Goal: Task Accomplishment & Management: Manage account settings

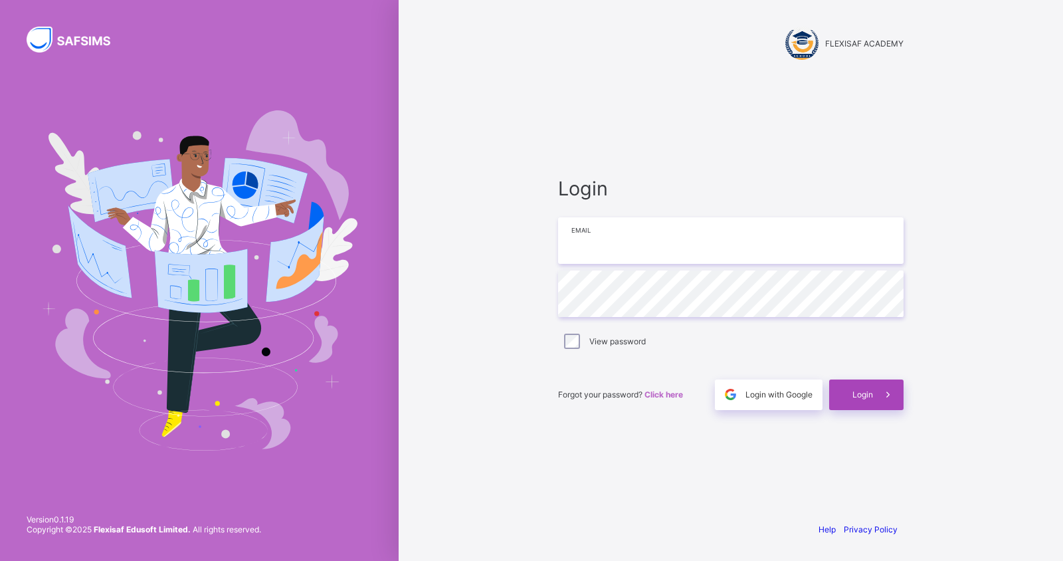
type input "**********"
click at [865, 396] on span "Login" at bounding box center [863, 394] width 21 height 10
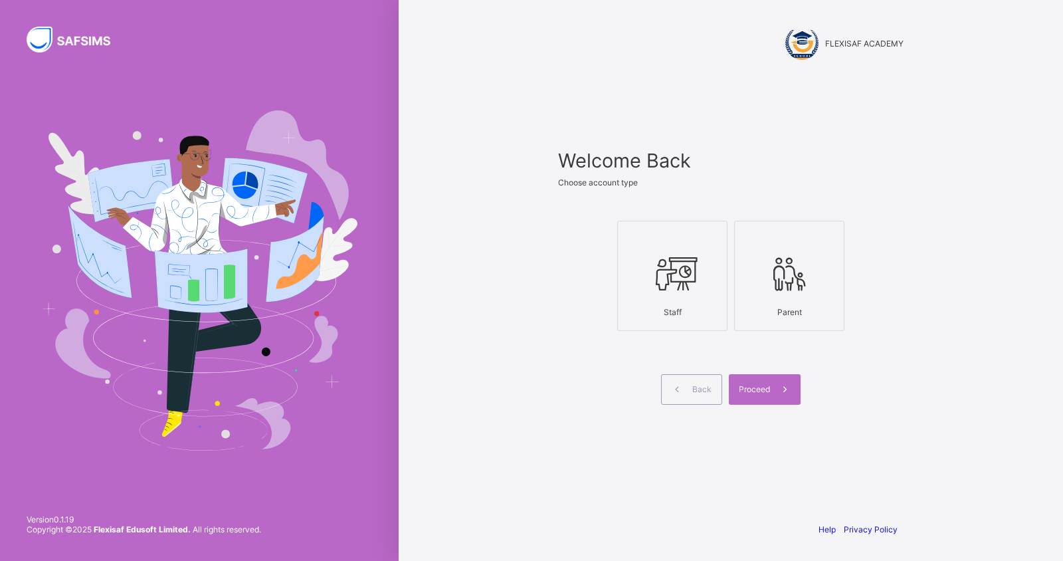
click at [809, 273] on icon at bounding box center [789, 274] width 47 height 40
click at [760, 396] on div "Proceed" at bounding box center [765, 389] width 72 height 31
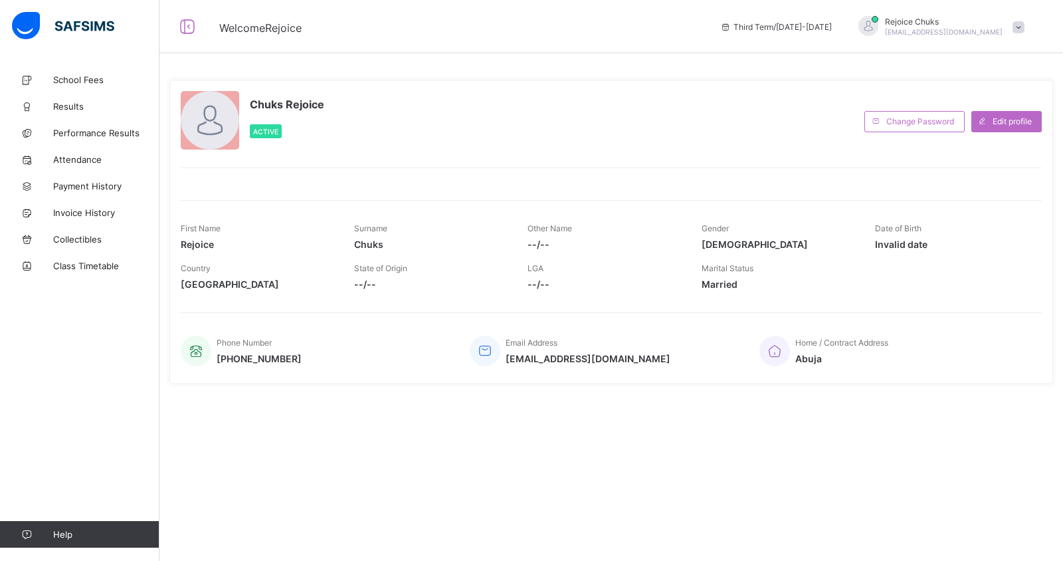
click at [988, 21] on span "Rejoice Chuks" at bounding box center [944, 22] width 118 height 10
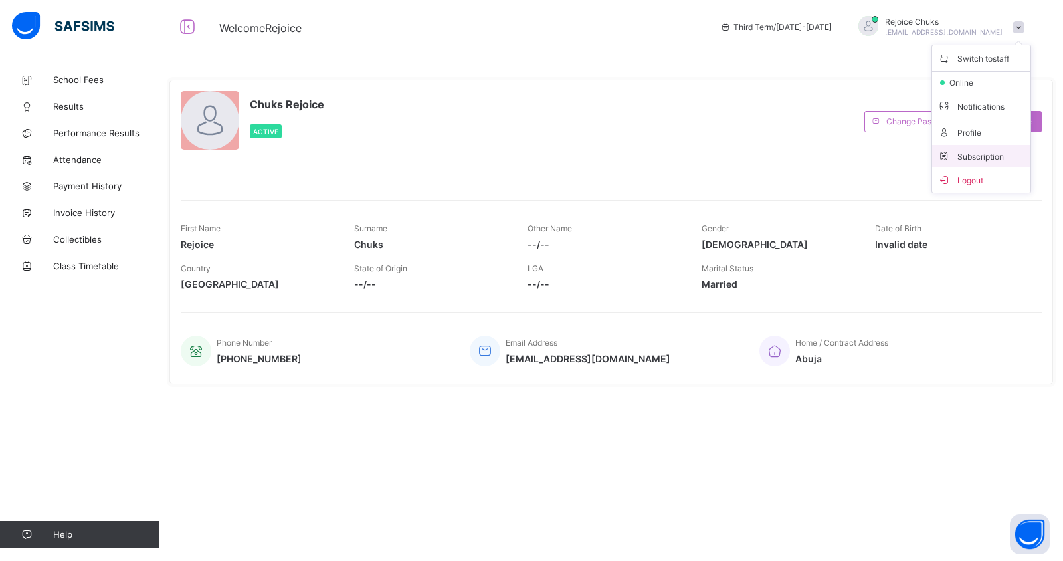
click at [973, 153] on span "Subscription" at bounding box center [971, 157] width 66 height 10
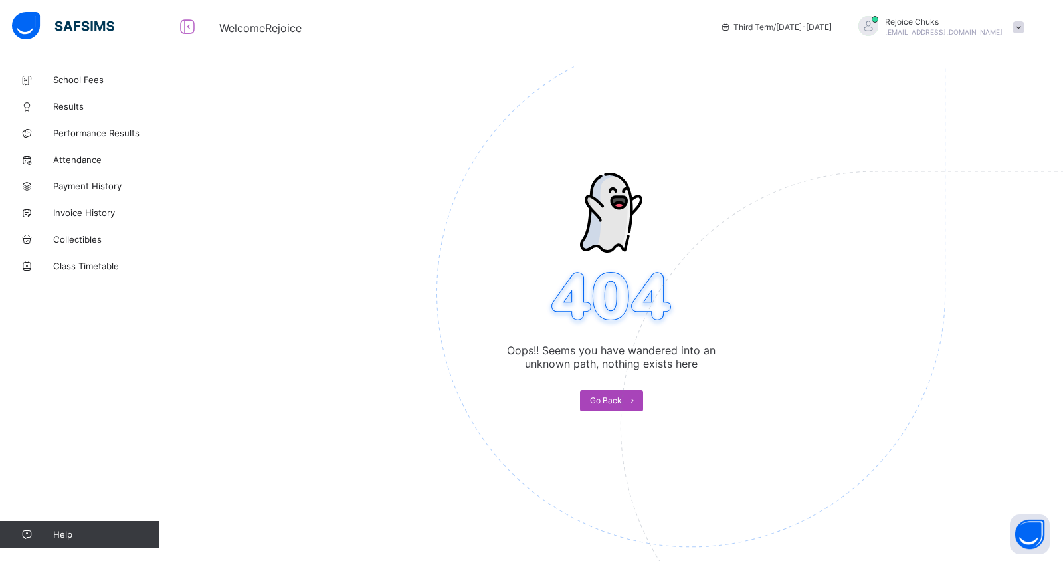
click at [598, 401] on span "Go Back" at bounding box center [606, 400] width 32 height 10
click at [633, 397] on icon at bounding box center [632, 400] width 10 height 9
click at [549, 162] on img at bounding box center [783, 359] width 693 height 643
click at [184, 34] on icon at bounding box center [187, 26] width 23 height 19
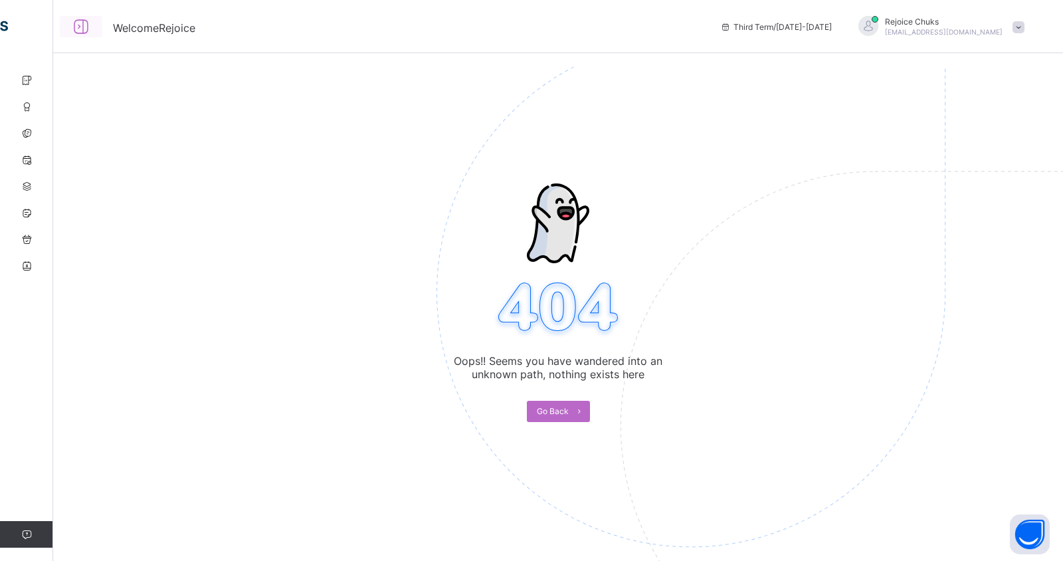
click at [75, 29] on icon at bounding box center [81, 26] width 23 height 19
